Goal: Task Accomplishment & Management: Manage account settings

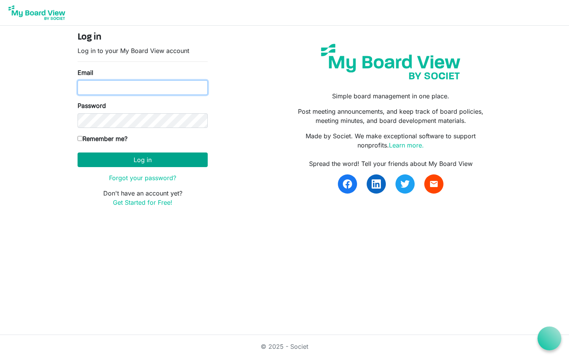
type input "[PERSON_NAME][EMAIL_ADDRESS][PERSON_NAME][DOMAIN_NAME]"
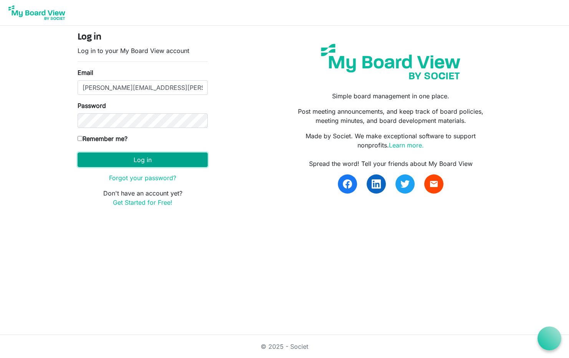
click at [153, 160] on button "Log in" at bounding box center [142, 159] width 130 height 15
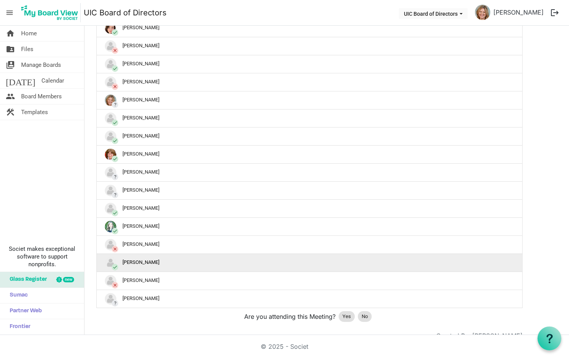
scroll to position [307, 0]
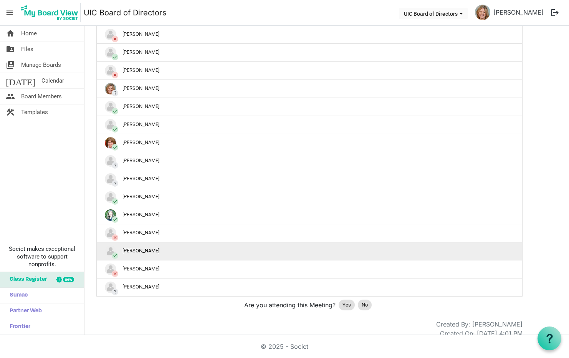
click at [158, 251] on div "check Magda Klimczak" at bounding box center [309, 251] width 409 height 12
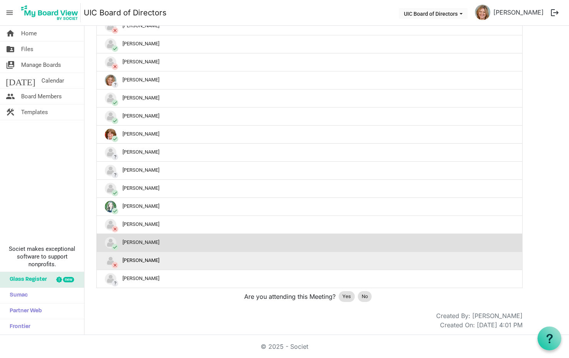
scroll to position [316, 0]
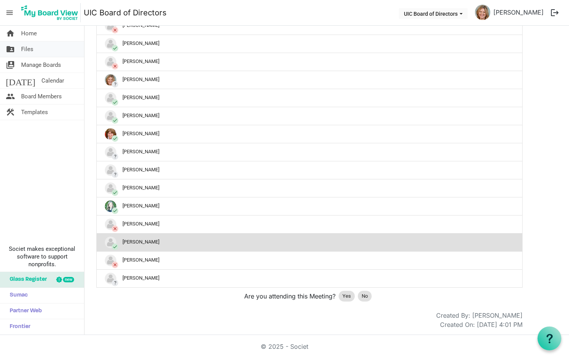
click at [32, 49] on span "Files" at bounding box center [27, 48] width 12 height 15
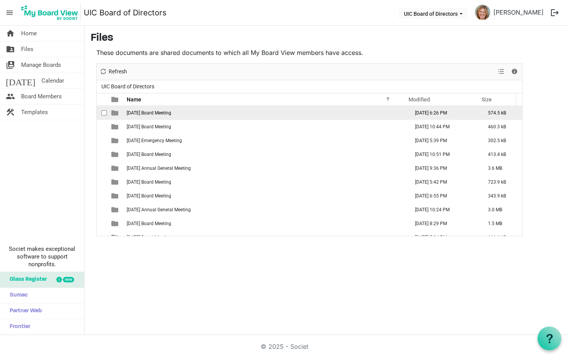
click at [150, 114] on span "2021 June 9 Board Meeting" at bounding box center [149, 112] width 44 height 5
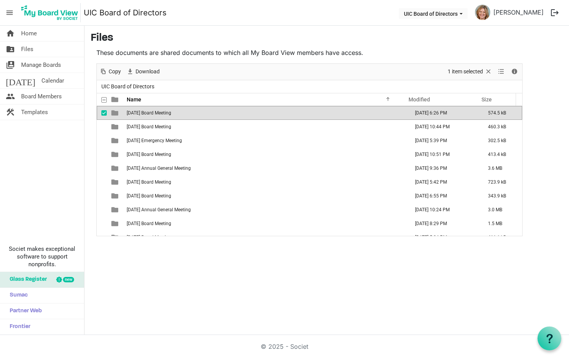
click at [104, 113] on span "checkbox" at bounding box center [103, 112] width 5 height 5
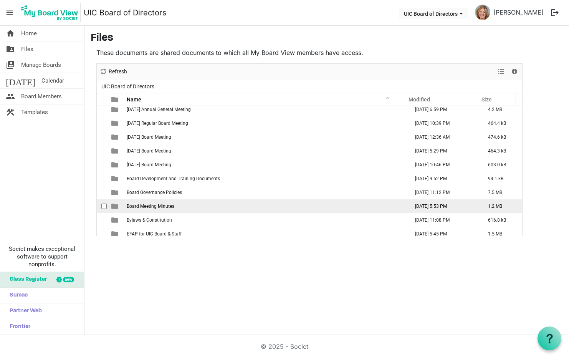
scroll to position [307, 0]
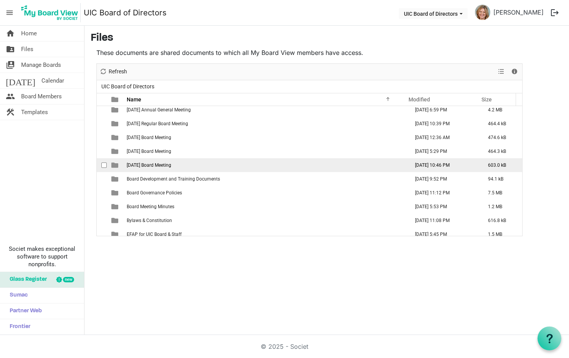
click at [171, 165] on span "2025 September 24 Board Meeting" at bounding box center [149, 164] width 44 height 5
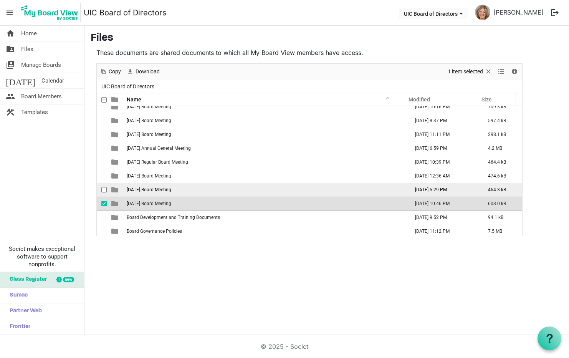
scroll to position [345, 0]
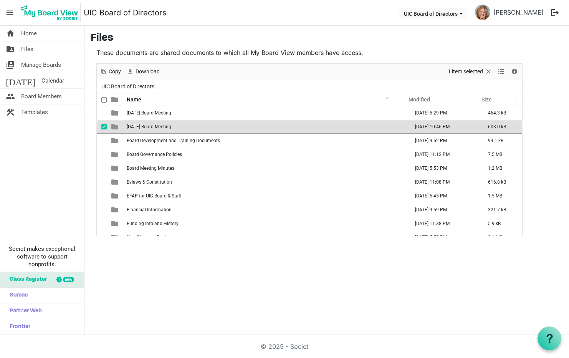
click at [164, 127] on span "2025 September 24 Board Meeting" at bounding box center [149, 126] width 44 height 5
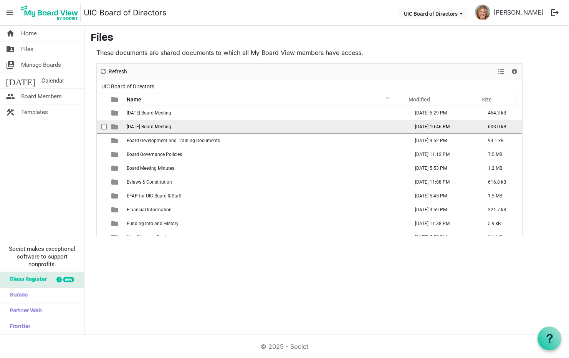
click at [164, 127] on span "2025 September 24 Board Meeting" at bounding box center [149, 126] width 44 height 5
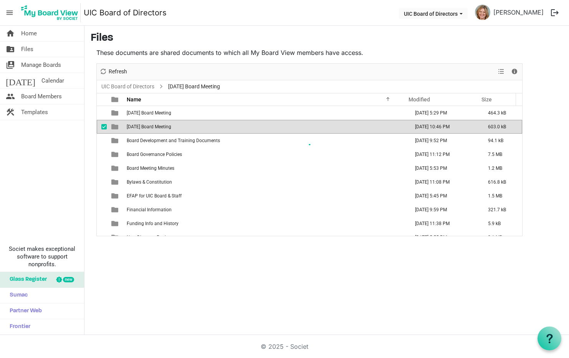
scroll to position [0, 0]
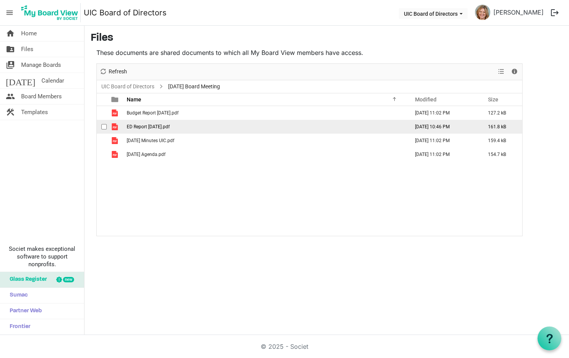
click at [143, 125] on span "ED Report [DATE].pdf" at bounding box center [148, 126] width 43 height 5
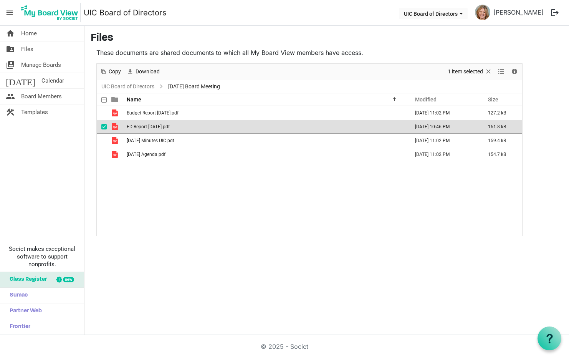
click at [143, 125] on span "ED Report [DATE].pdf" at bounding box center [148, 126] width 43 height 5
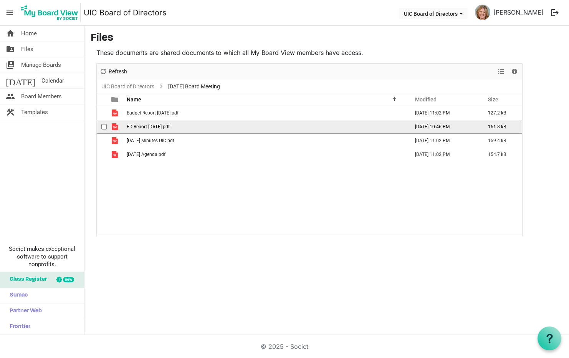
click at [143, 125] on span "ED Report [DATE].pdf" at bounding box center [148, 126] width 43 height 5
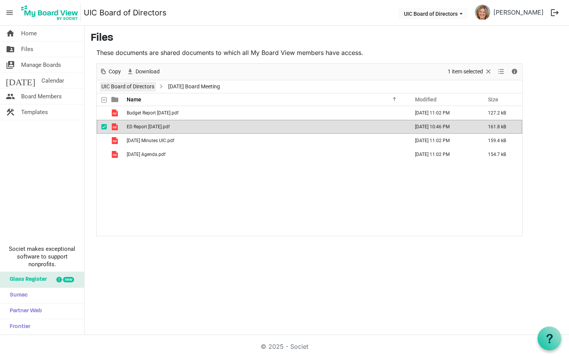
click at [124, 86] on link "UIC Board of Directors" at bounding box center [128, 87] width 56 height 10
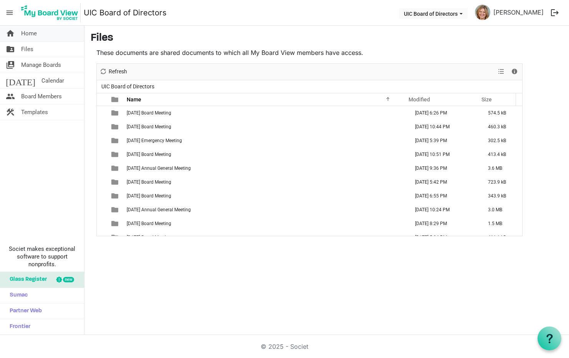
click at [31, 33] on span "Home" at bounding box center [29, 33] width 16 height 15
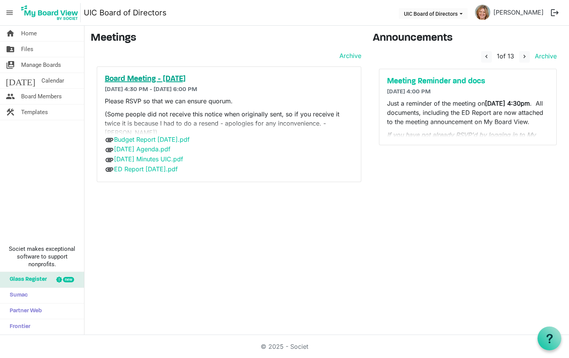
click at [172, 77] on h5 "Board Meeting - [DATE]" at bounding box center [229, 78] width 248 height 9
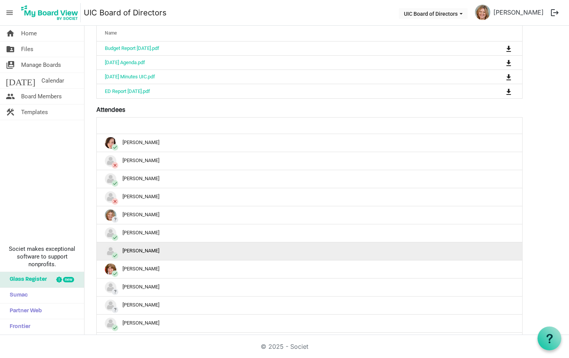
scroll to position [192, 0]
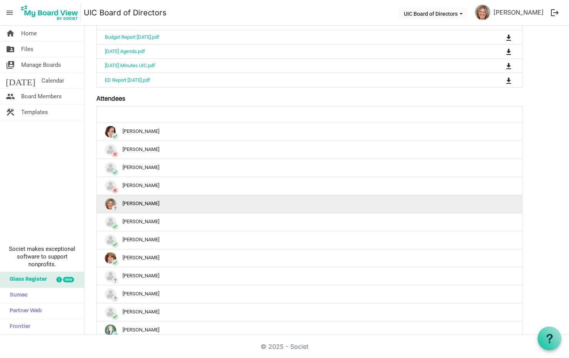
drag, startPoint x: 125, startPoint y: 203, endPoint x: 121, endPoint y: 204, distance: 4.4
click at [125, 203] on div "? Charlene Friedrich" at bounding box center [309, 204] width 409 height 12
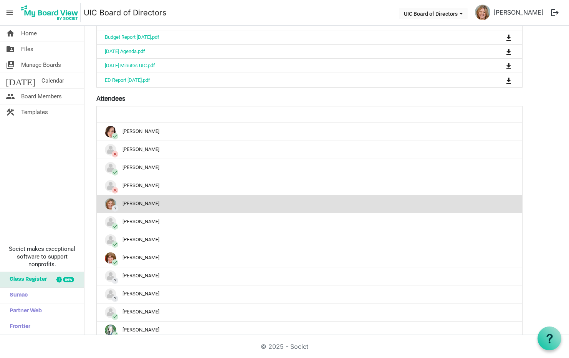
click at [144, 204] on div "? Charlene Friedrich" at bounding box center [309, 204] width 409 height 12
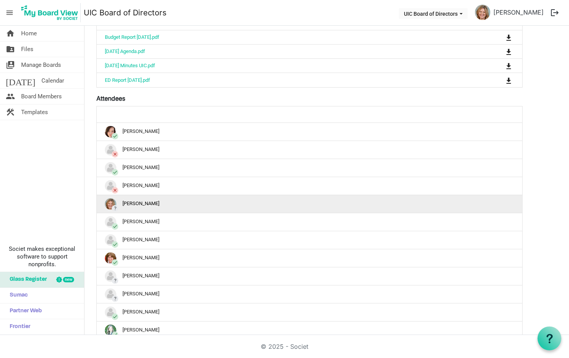
click at [109, 202] on img "?Charlene Friedrich is template cell column header" at bounding box center [111, 204] width 12 height 12
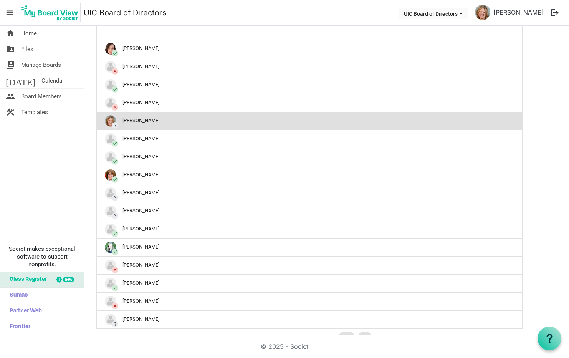
scroll to position [316, 0]
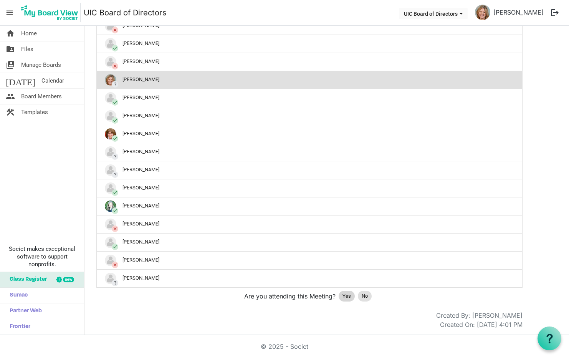
click at [345, 296] on span "Yes" at bounding box center [346, 296] width 8 height 8
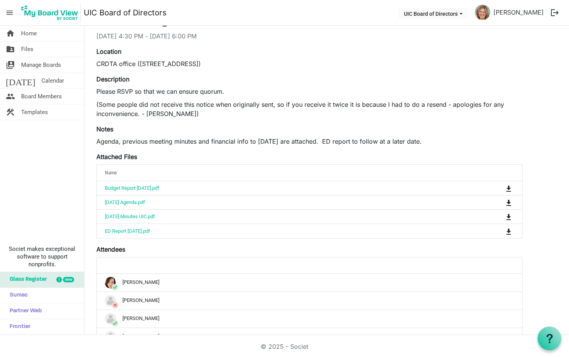
scroll to position [9, 0]
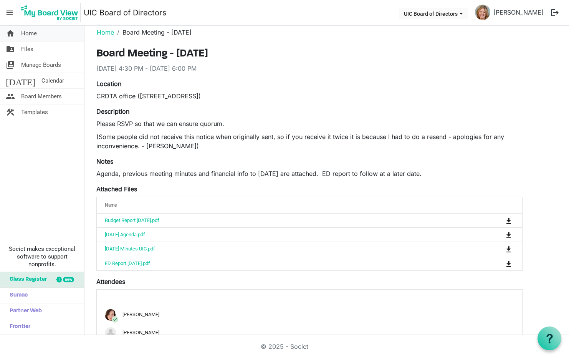
click at [19, 35] on link "home Home" at bounding box center [42, 33] width 84 height 15
